Goal: Use online tool/utility: Utilize a website feature to perform a specific function

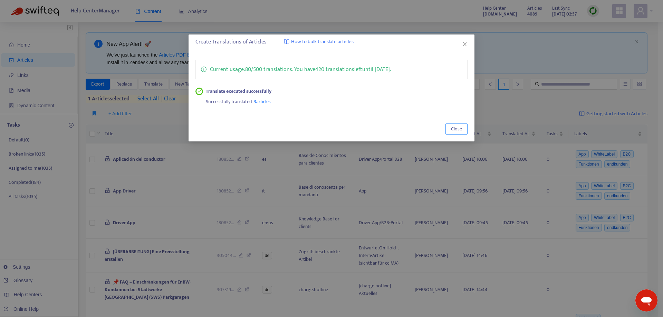
click at [460, 129] on span "Close" at bounding box center [456, 129] width 11 height 8
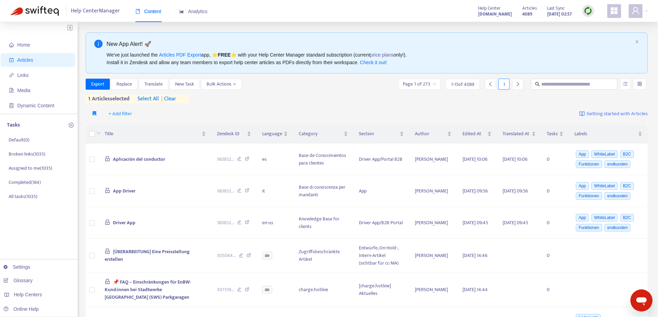
click at [176, 97] on span "| clear" at bounding box center [167, 99] width 17 height 8
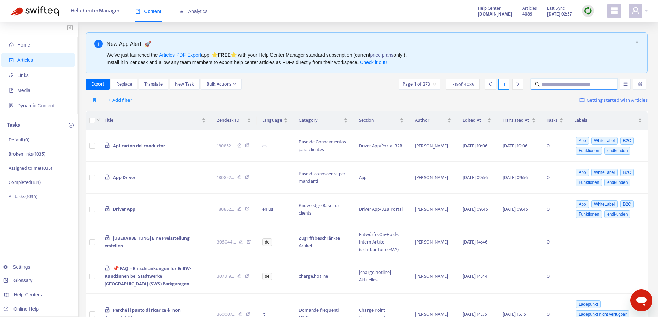
click at [546, 83] on input "text" at bounding box center [574, 84] width 66 height 8
paste input "*********"
type input "*********"
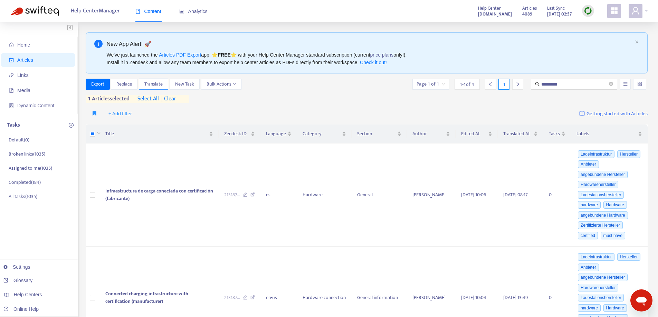
click at [159, 83] on span "Translate" at bounding box center [153, 84] width 18 height 8
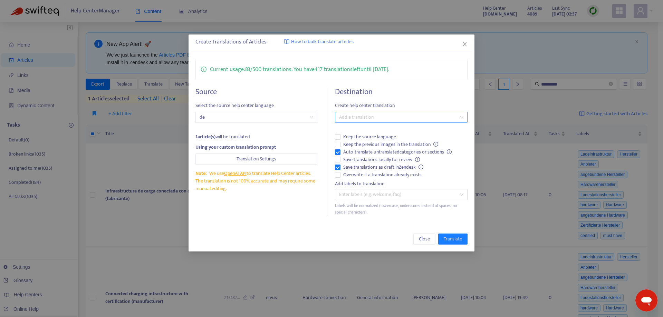
click at [360, 119] on div at bounding box center [398, 117] width 122 height 8
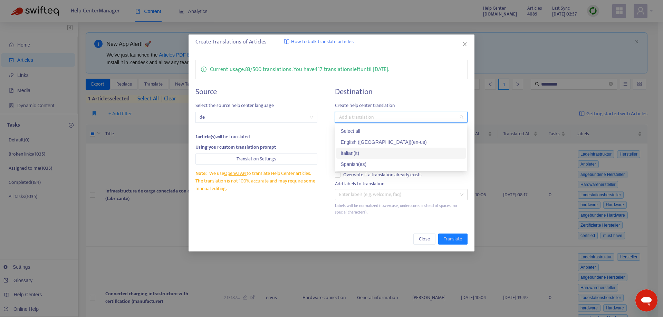
click at [361, 150] on div "Italian ( it )" at bounding box center [400, 154] width 121 height 8
click at [303, 193] on div "Source Select the source help center language de 1 article(s) will be translate…" at bounding box center [261, 151] width 133 height 128
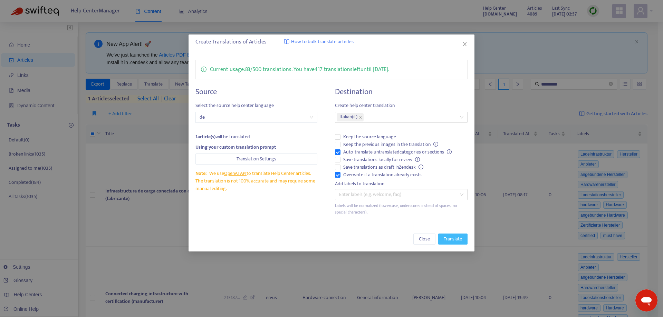
click at [444, 238] on span "Translate" at bounding box center [453, 239] width 18 height 8
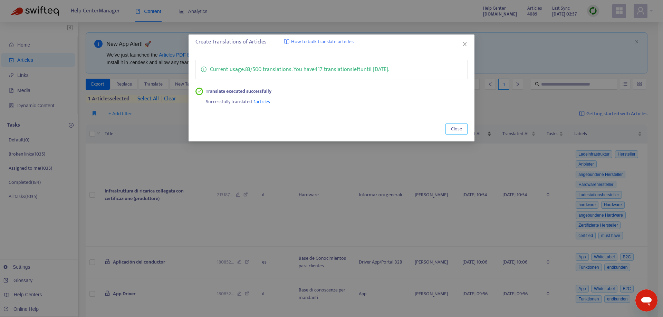
click at [460, 126] on span "Close" at bounding box center [456, 129] width 11 height 8
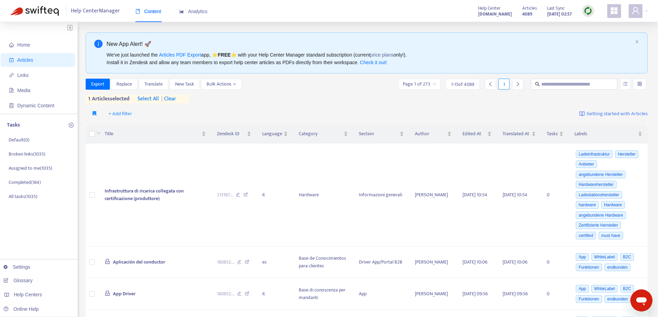
click at [176, 98] on span "| clear" at bounding box center [167, 99] width 17 height 8
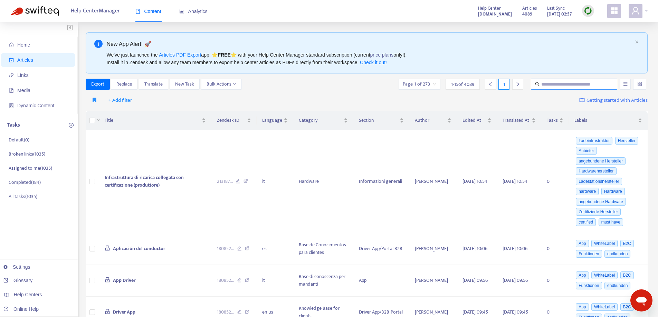
click at [552, 81] on input "text" at bounding box center [574, 84] width 66 height 8
paste input "**********"
type input "**********"
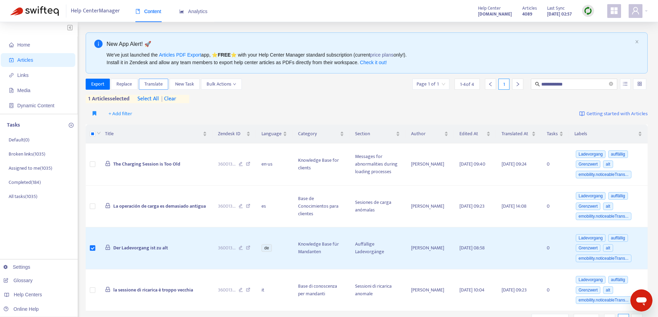
click at [160, 82] on span "Translate" at bounding box center [153, 84] width 18 height 8
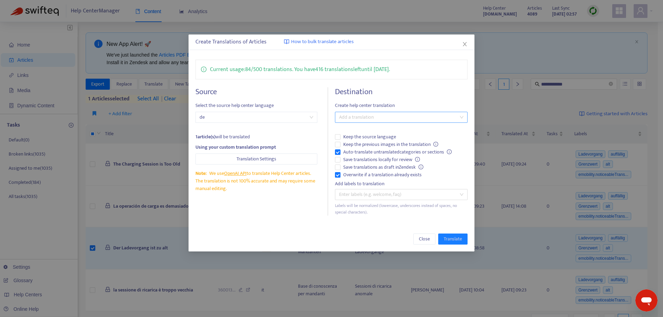
click at [374, 117] on div at bounding box center [398, 117] width 122 height 8
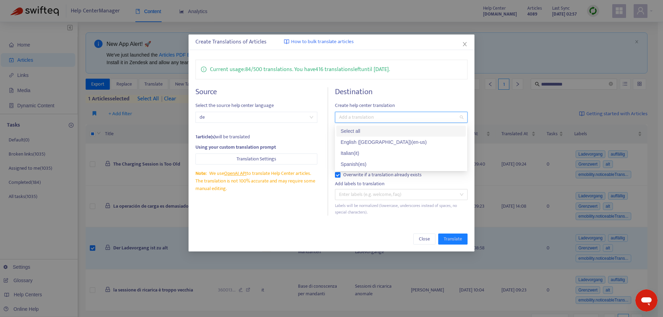
click at [368, 130] on div "Select all" at bounding box center [400, 131] width 121 height 8
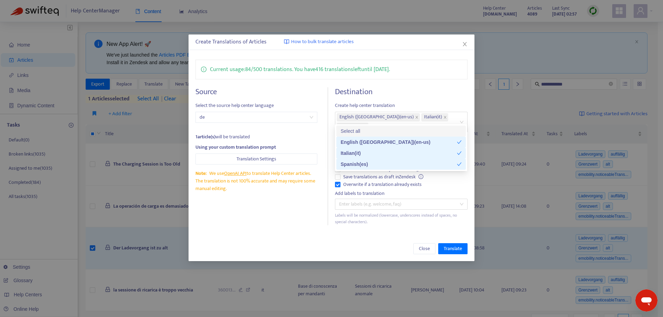
click at [308, 237] on div "Close Translate" at bounding box center [332, 249] width 286 height 25
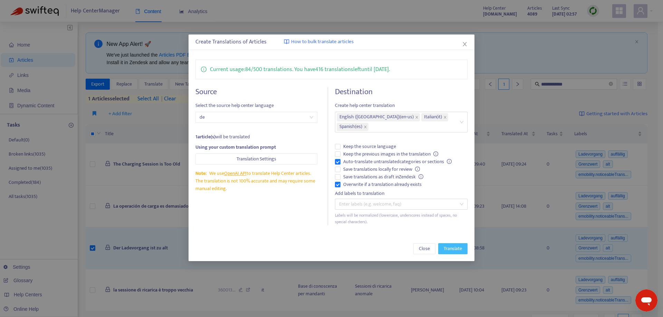
click at [458, 245] on span "Translate" at bounding box center [453, 249] width 18 height 8
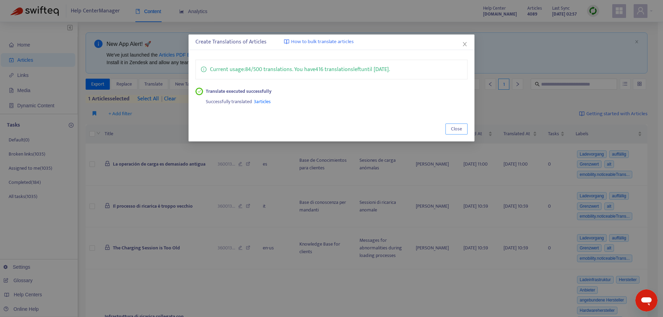
click at [454, 126] on span "Close" at bounding box center [456, 129] width 11 height 8
